Goal: Check status: Check status

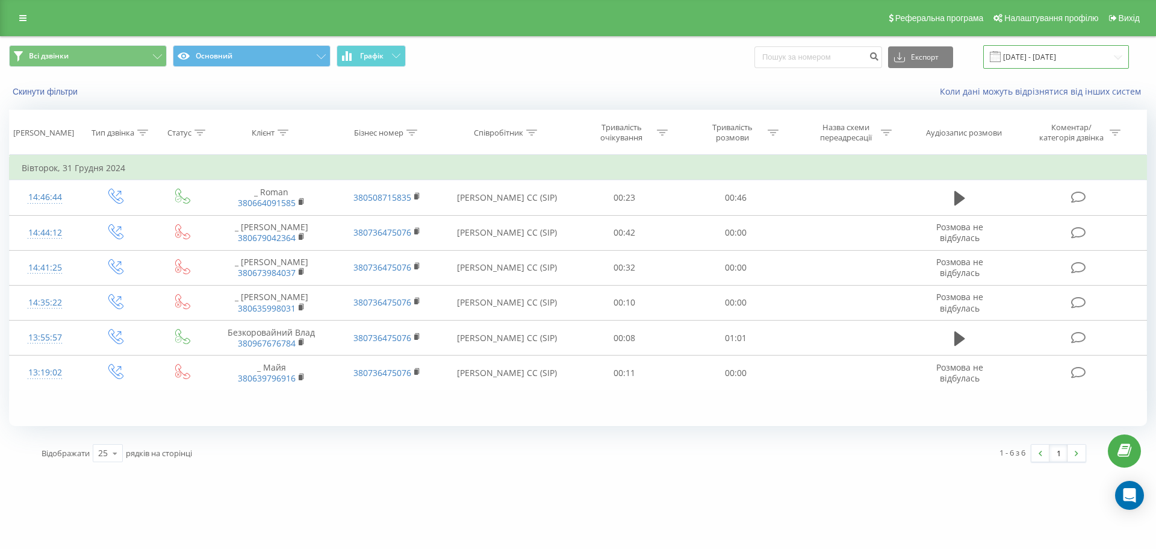
click at [1035, 61] on input "[DATE] - [DATE]" at bounding box center [1057, 56] width 146 height 23
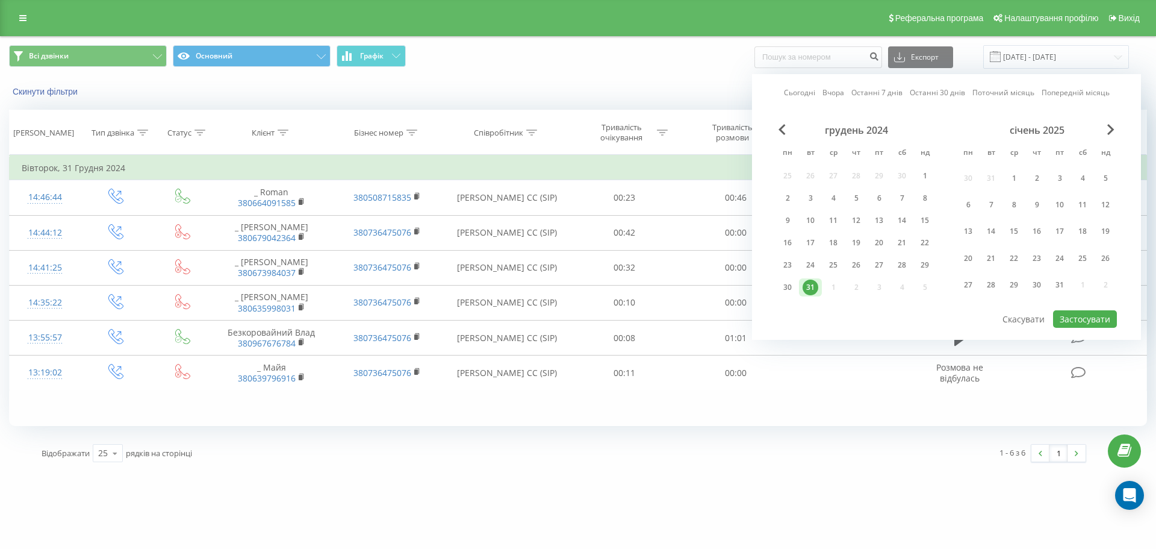
click at [807, 95] on link "Сьогодні" at bounding box center [799, 92] width 31 height 11
click at [788, 87] on link "Сьогодні" at bounding box center [799, 92] width 31 height 11
click at [1082, 317] on button "Застосувати" at bounding box center [1085, 318] width 64 height 17
type input "[DATE] - [DATE]"
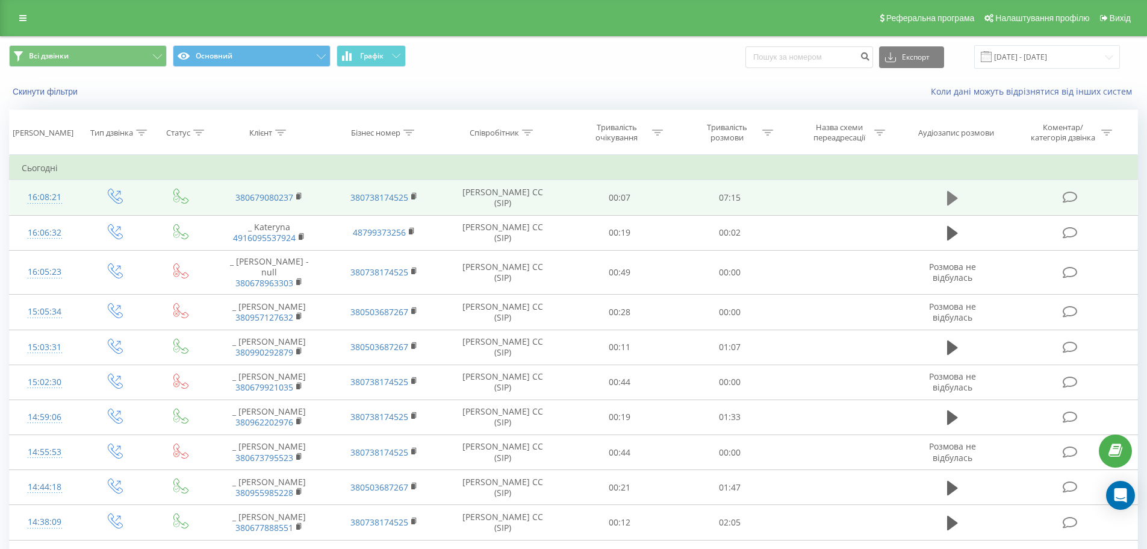
click at [951, 194] on icon at bounding box center [952, 198] width 11 height 14
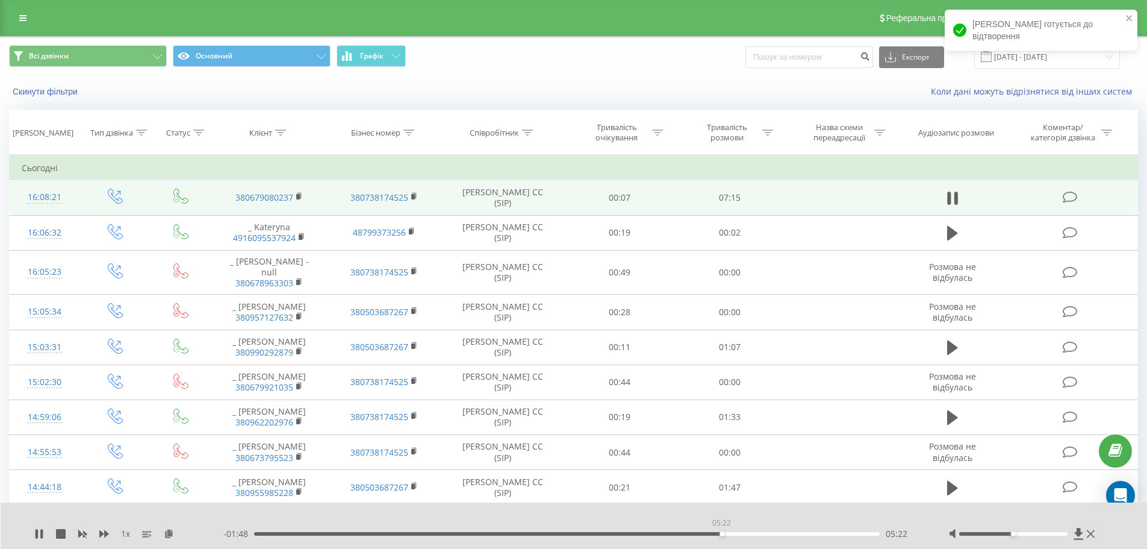
click at [722, 534] on div "05:22" at bounding box center [567, 534] width 626 height 4
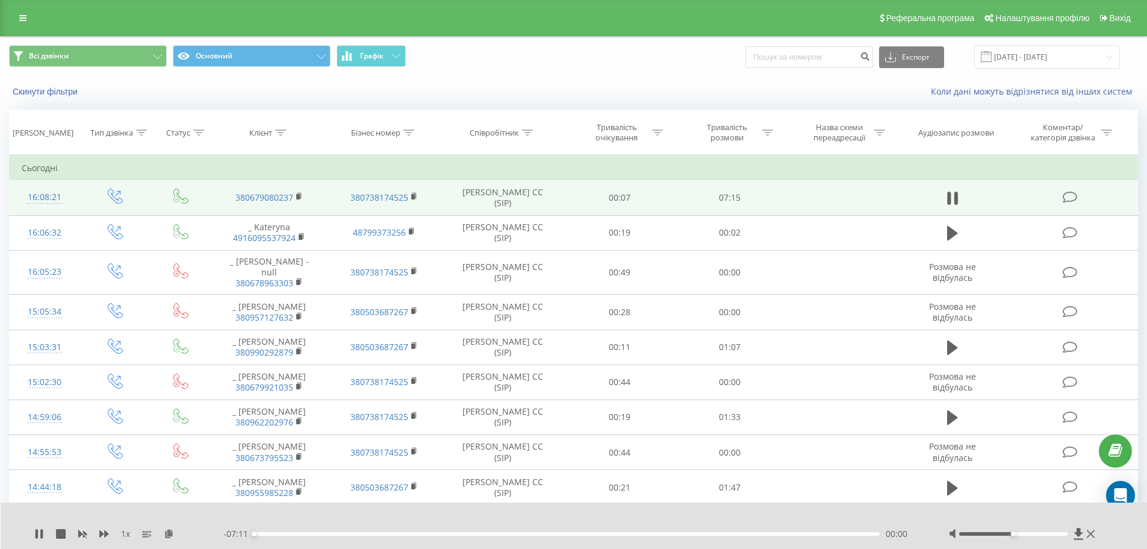
click at [722, 534] on div "00:00" at bounding box center [567, 534] width 626 height 4
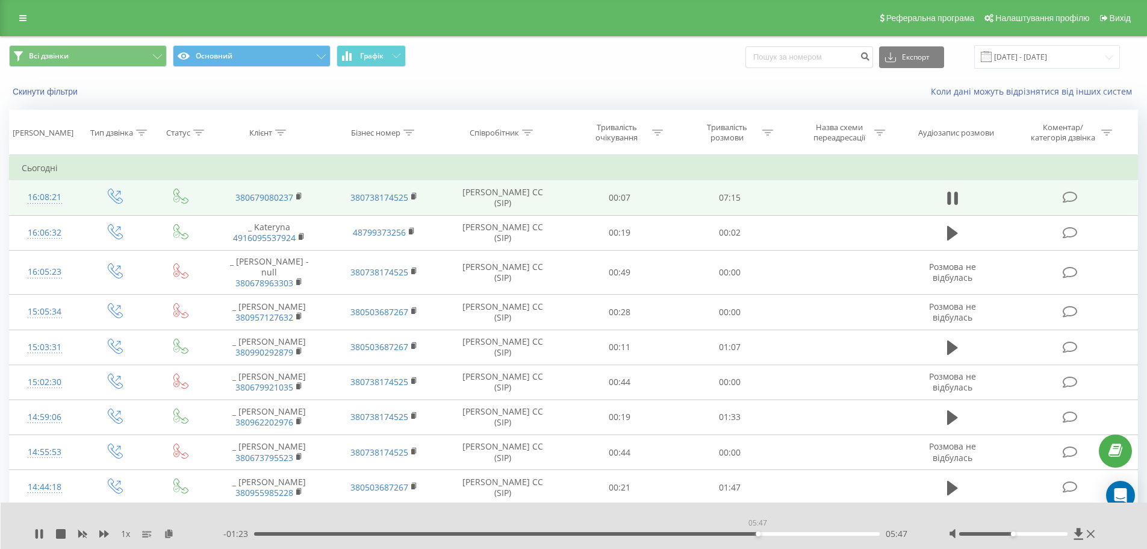
click at [758, 534] on div "05:47" at bounding box center [567, 534] width 626 height 4
click at [778, 532] on div "06:01" at bounding box center [567, 534] width 626 height 4
click at [807, 533] on div "06:06" at bounding box center [567, 534] width 626 height 4
click at [41, 536] on icon at bounding box center [41, 534] width 2 height 10
